Goal: Information Seeking & Learning: Stay updated

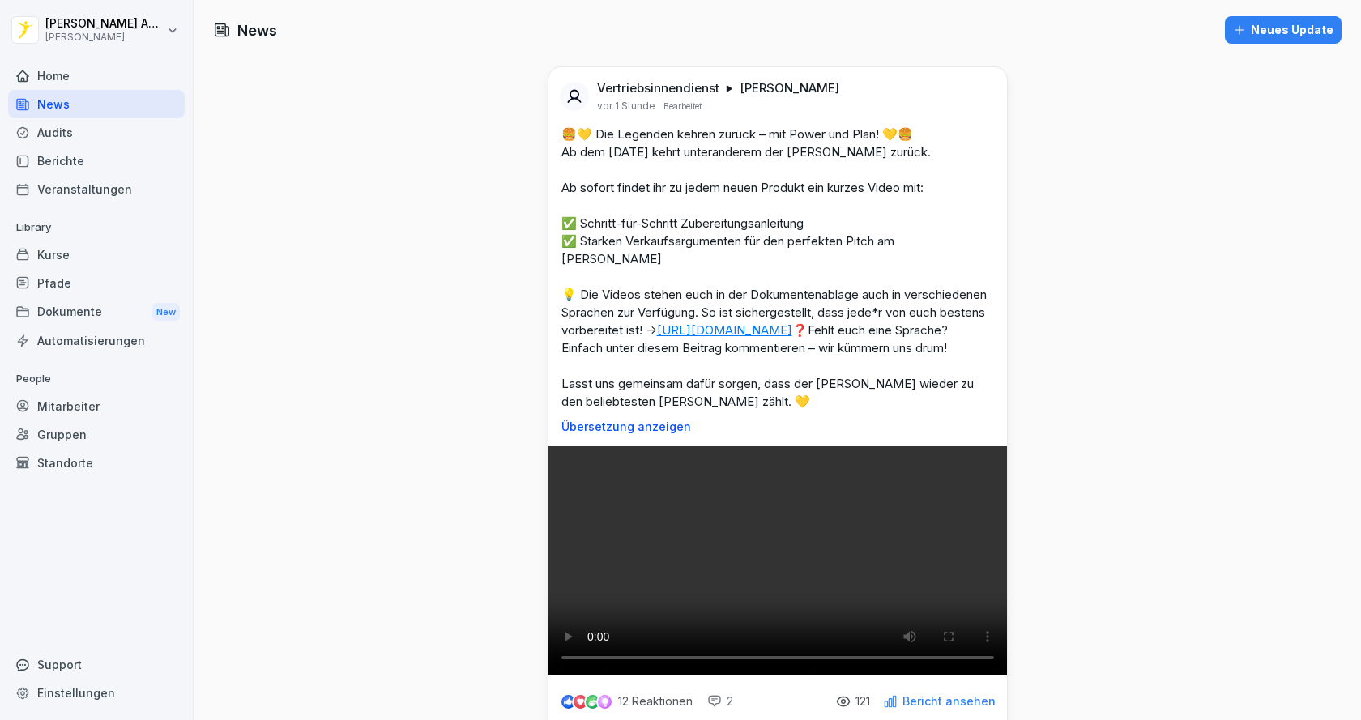
click at [657, 337] on link "[URL][DOMAIN_NAME]" at bounding box center [724, 329] width 135 height 15
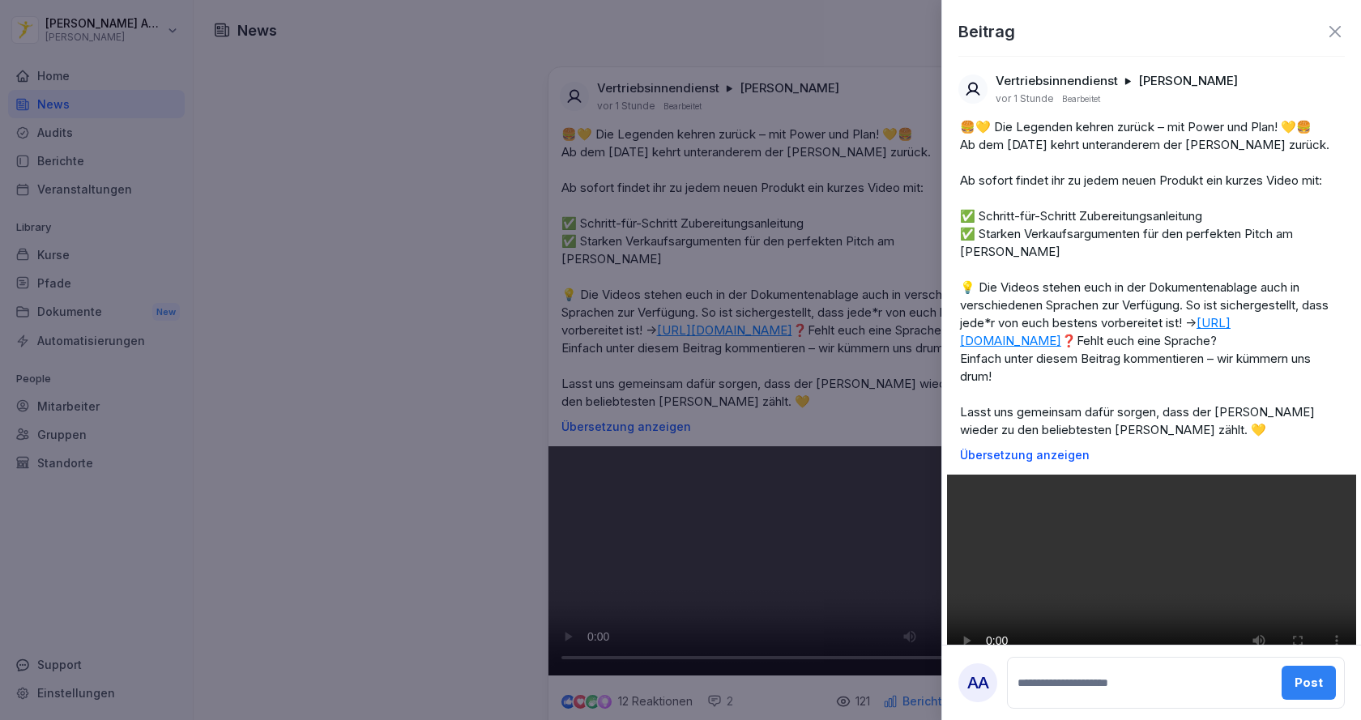
click at [1329, 32] on icon at bounding box center [1334, 31] width 11 height 11
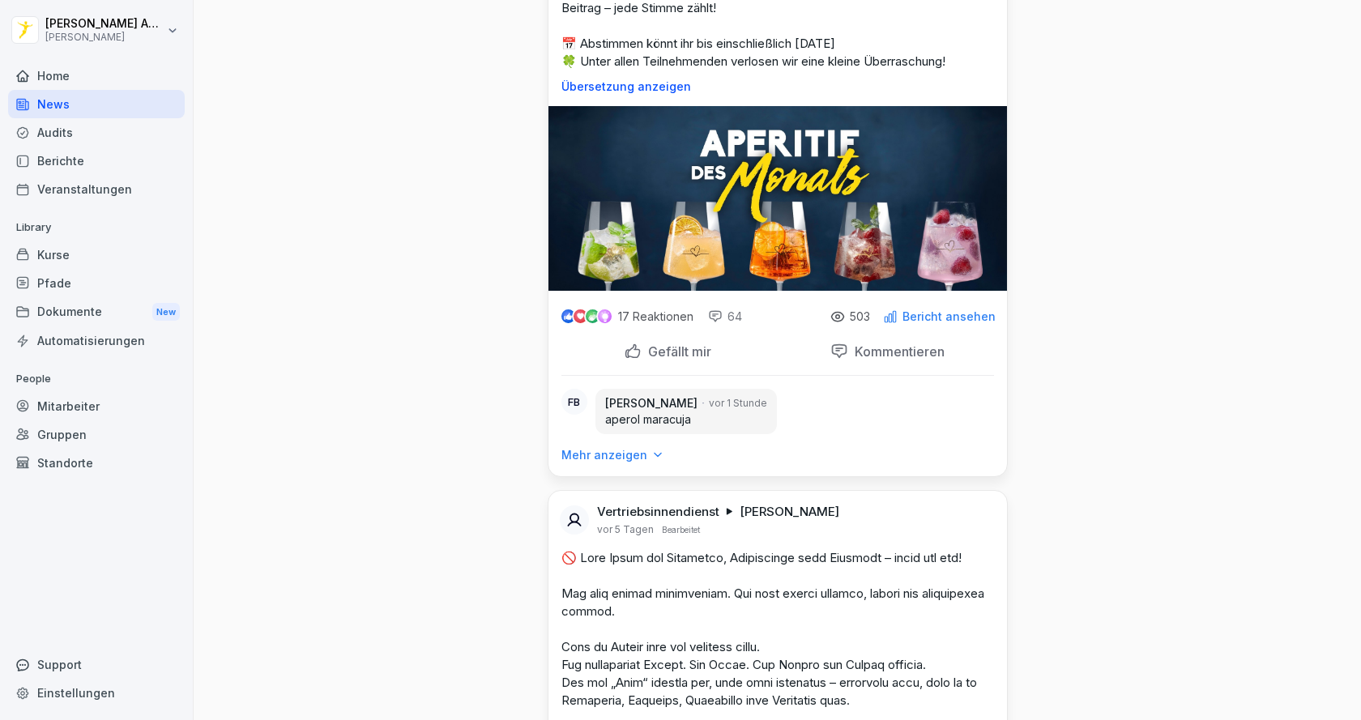
scroll to position [4131, 0]
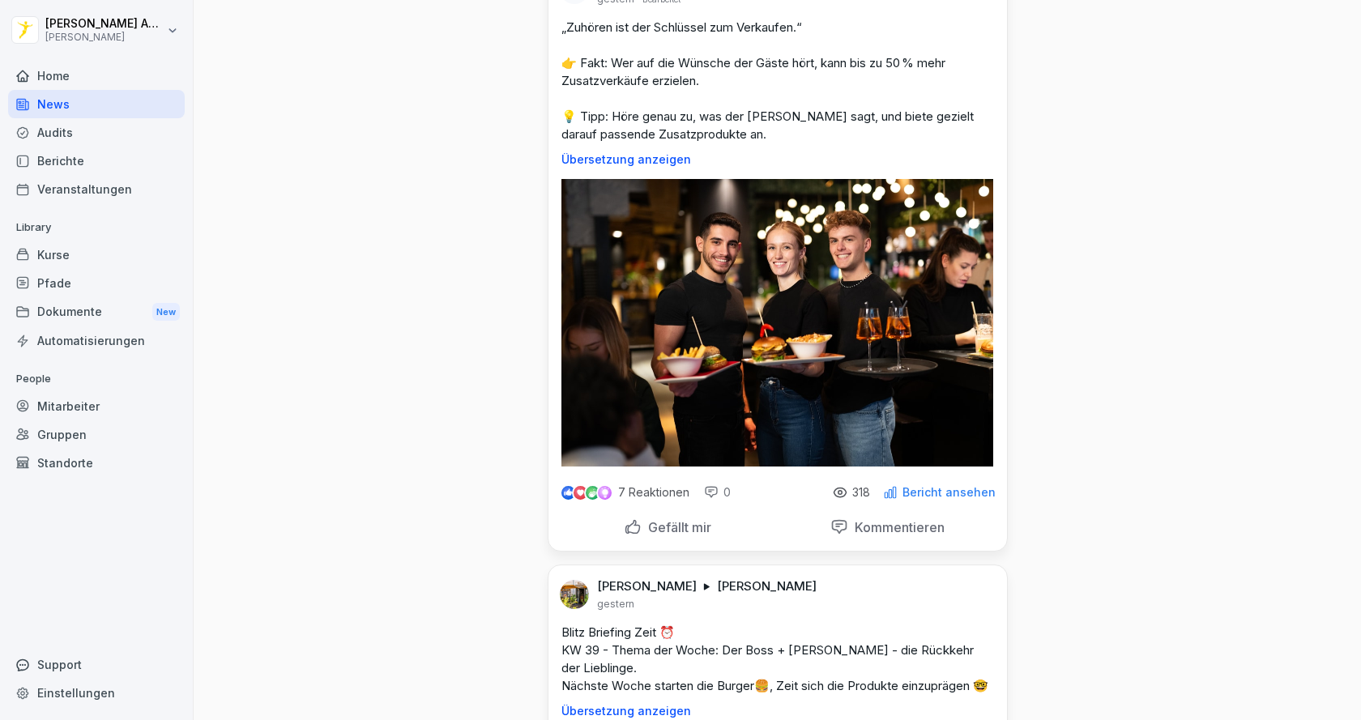
scroll to position [1458, 0]
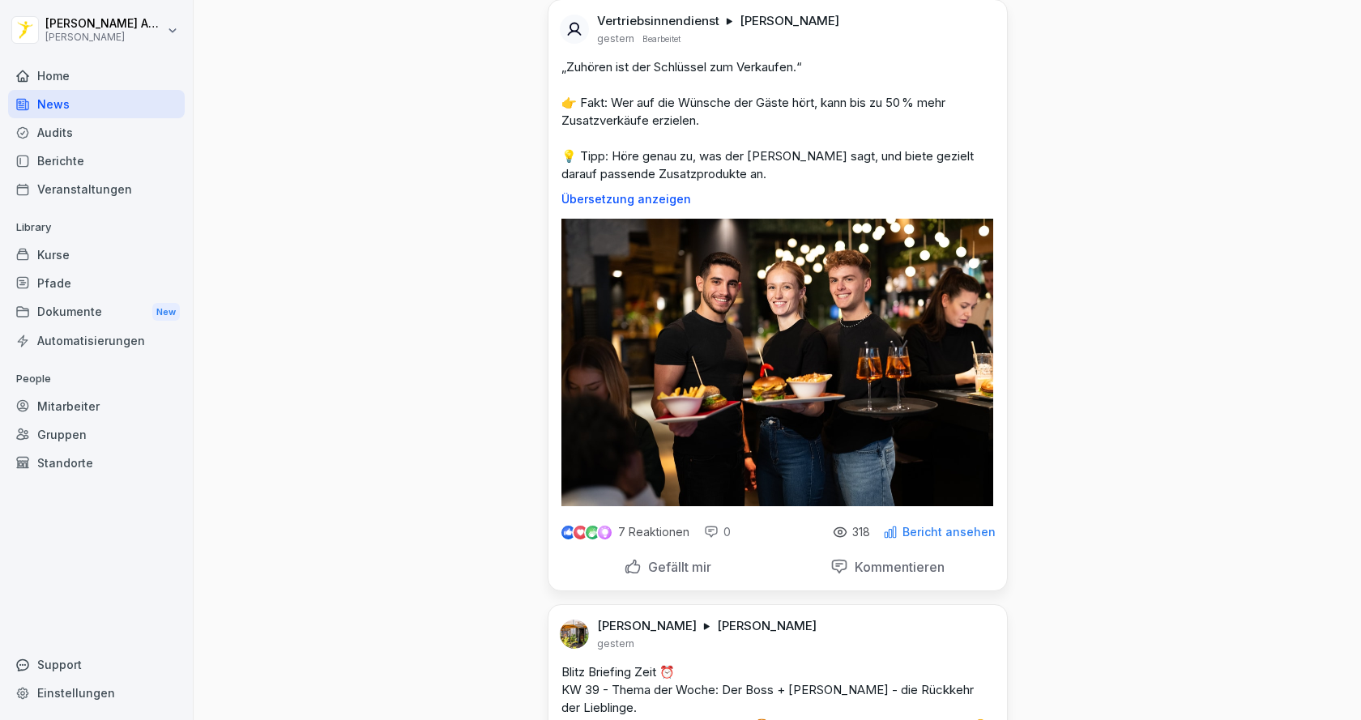
drag, startPoint x: 796, startPoint y: 76, endPoint x: 734, endPoint y: 83, distance: 62.0
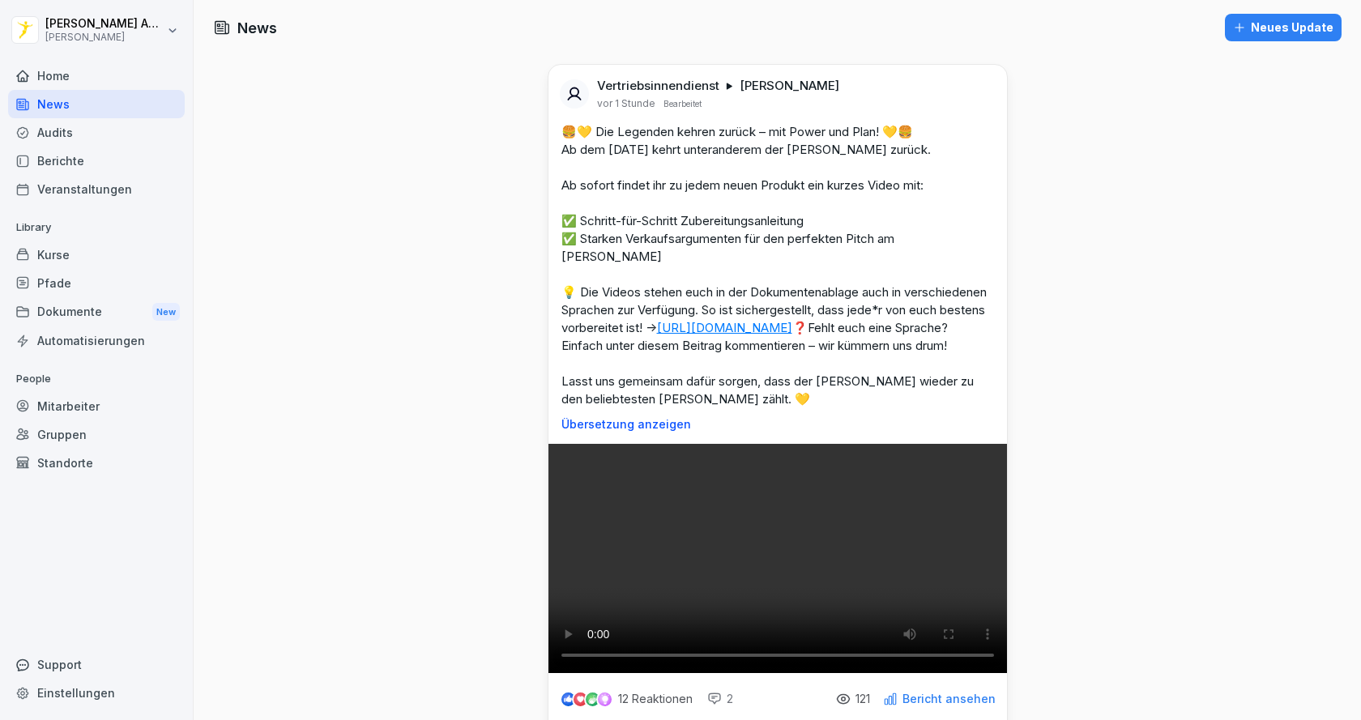
scroll to position [0, 0]
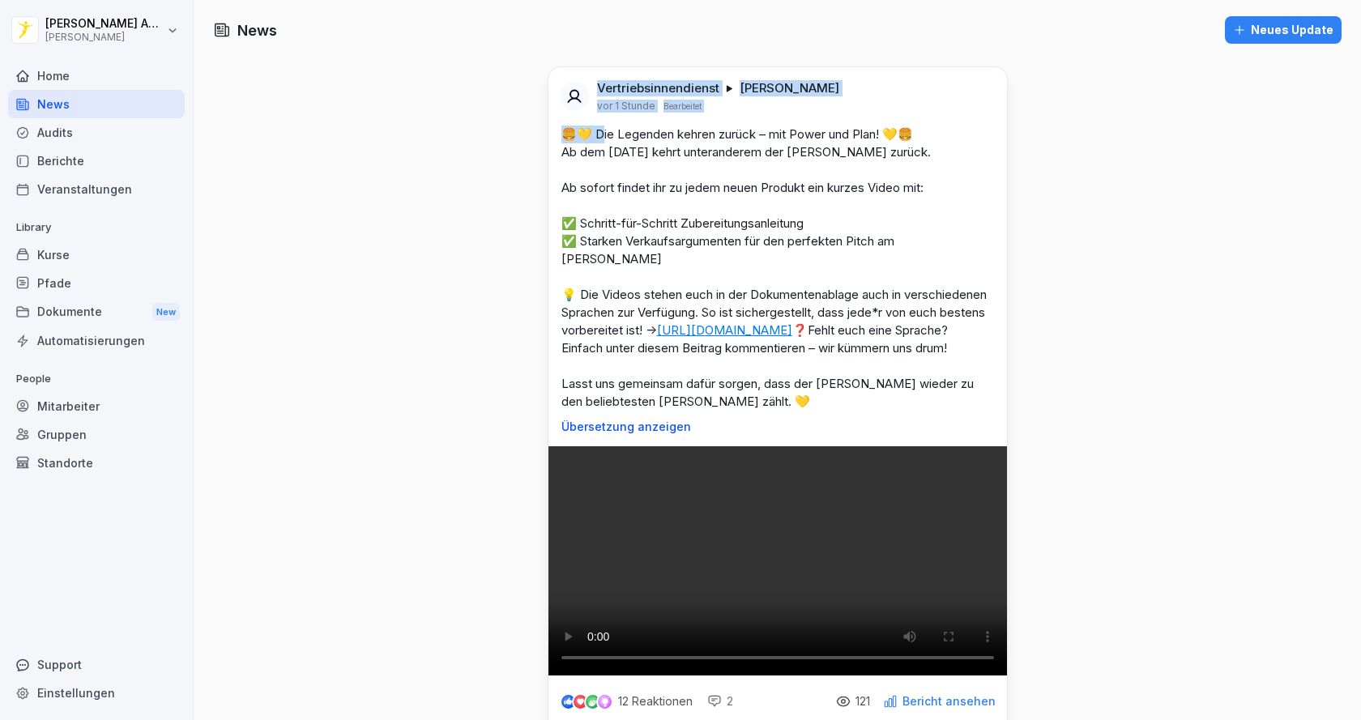
drag, startPoint x: 527, startPoint y: 51, endPoint x: 599, endPoint y: 131, distance: 107.8
click at [817, 190] on p "🍔💛 Die Legenden kehren zurück – mit Power und Plan! 💛🍔 Ab dem [DATE] kehrt unte…" at bounding box center [777, 268] width 433 height 285
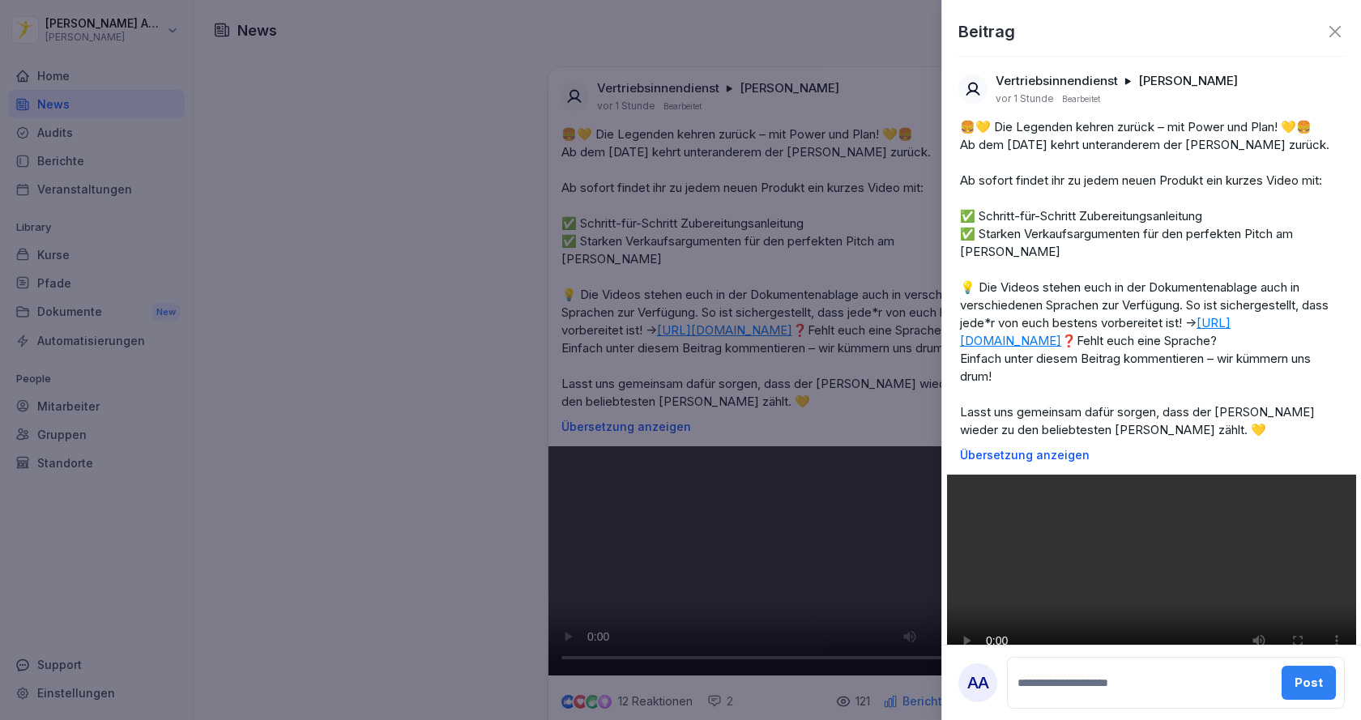
click at [1325, 24] on icon at bounding box center [1334, 31] width 19 height 19
